Goal: Communication & Community: Answer question/provide support

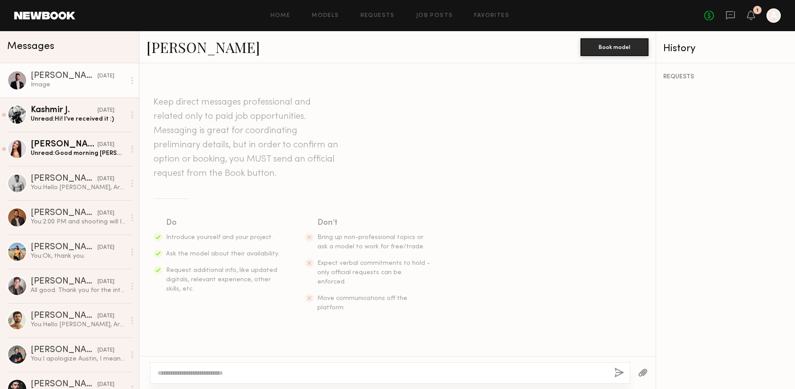
scroll to position [1614, 0]
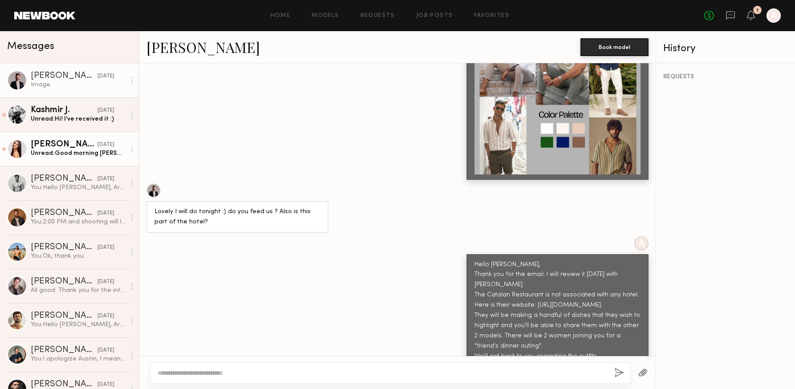
click at [44, 149] on div "Unread: Good morning [PERSON_NAME], Absolutely, I’ll take care of that [DATE]. …" at bounding box center [78, 153] width 95 height 8
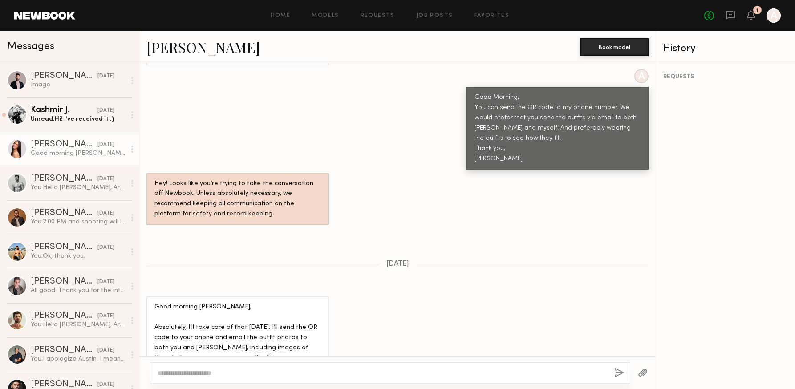
scroll to position [1456, 0]
click at [63, 123] on link "Kashmir J. [DATE] Unread: Hi! I’ve received it :)" at bounding box center [69, 114] width 139 height 34
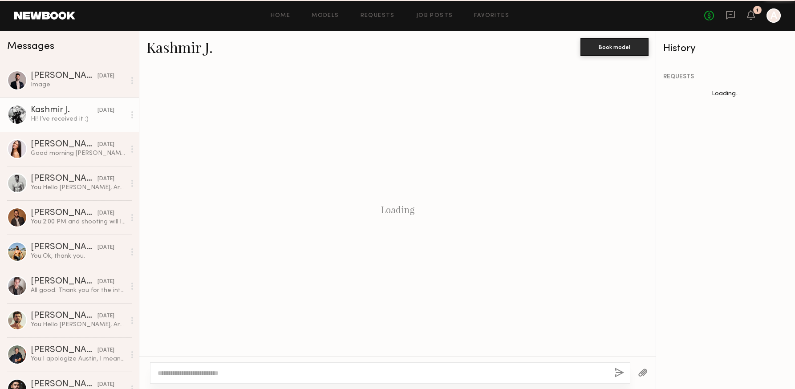
scroll to position [1189, 0]
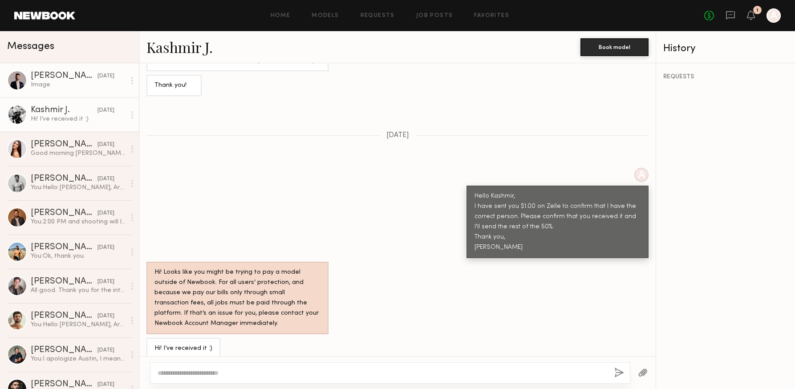
click at [65, 81] on div "Image" at bounding box center [78, 85] width 95 height 8
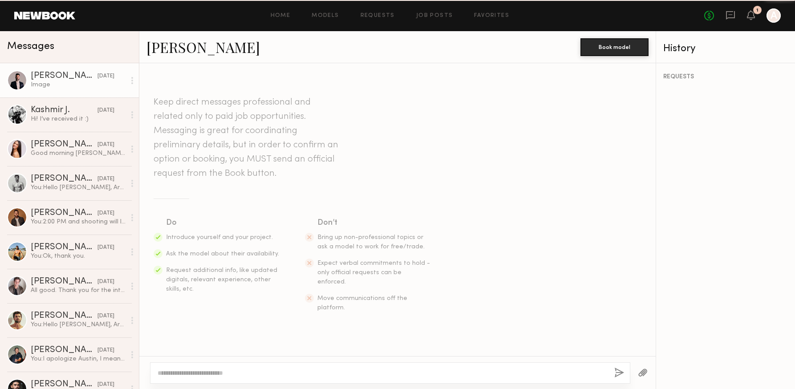
scroll to position [2003, 0]
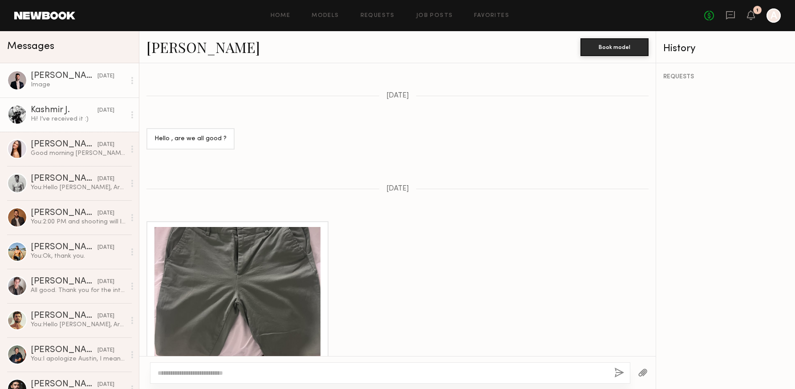
click at [61, 127] on link "Kashmir J. [DATE] Hi! I’ve received it :)" at bounding box center [69, 114] width 139 height 34
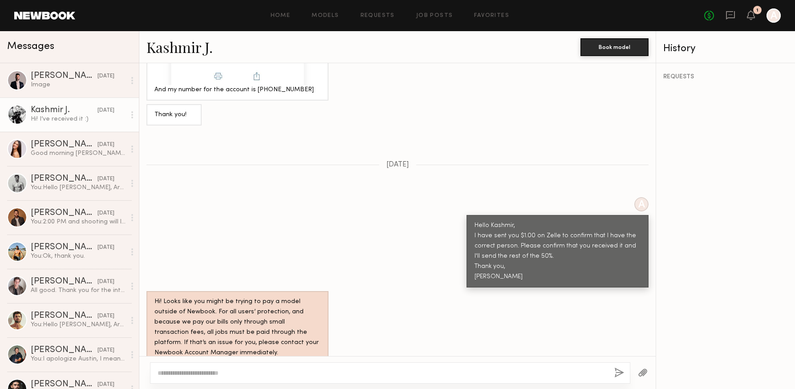
scroll to position [1189, 0]
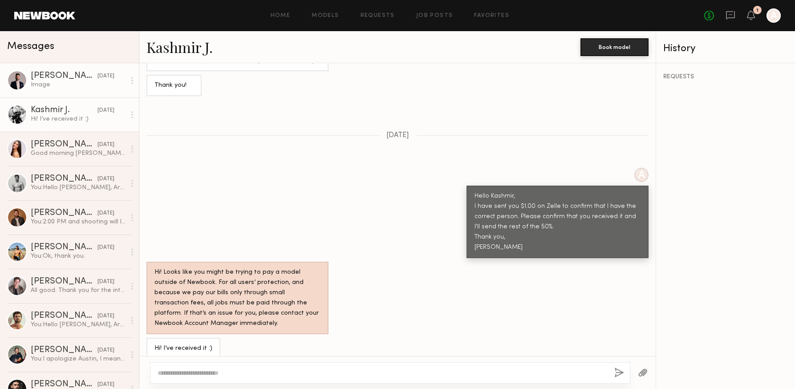
click at [32, 87] on div "Image" at bounding box center [78, 85] width 95 height 8
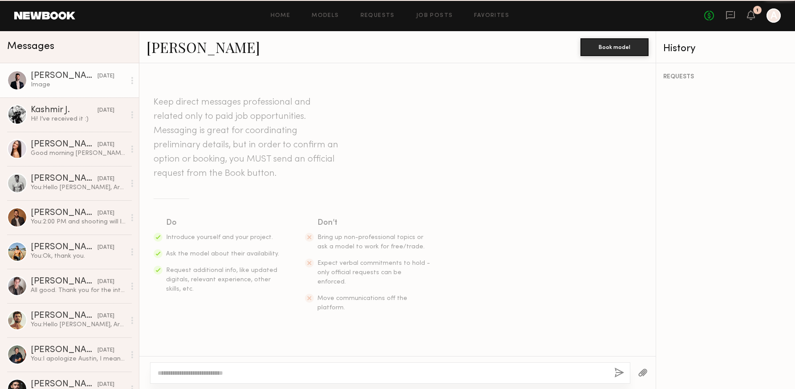
scroll to position [2003, 0]
